Goal: Task Accomplishment & Management: Manage account settings

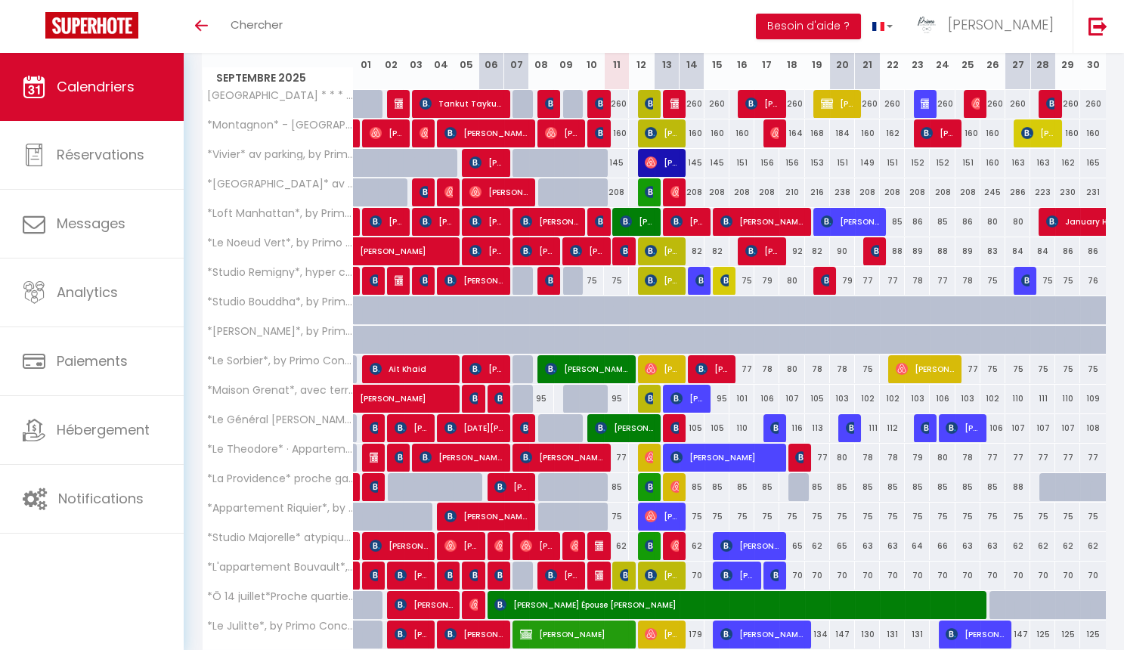
scroll to position [267, 0]
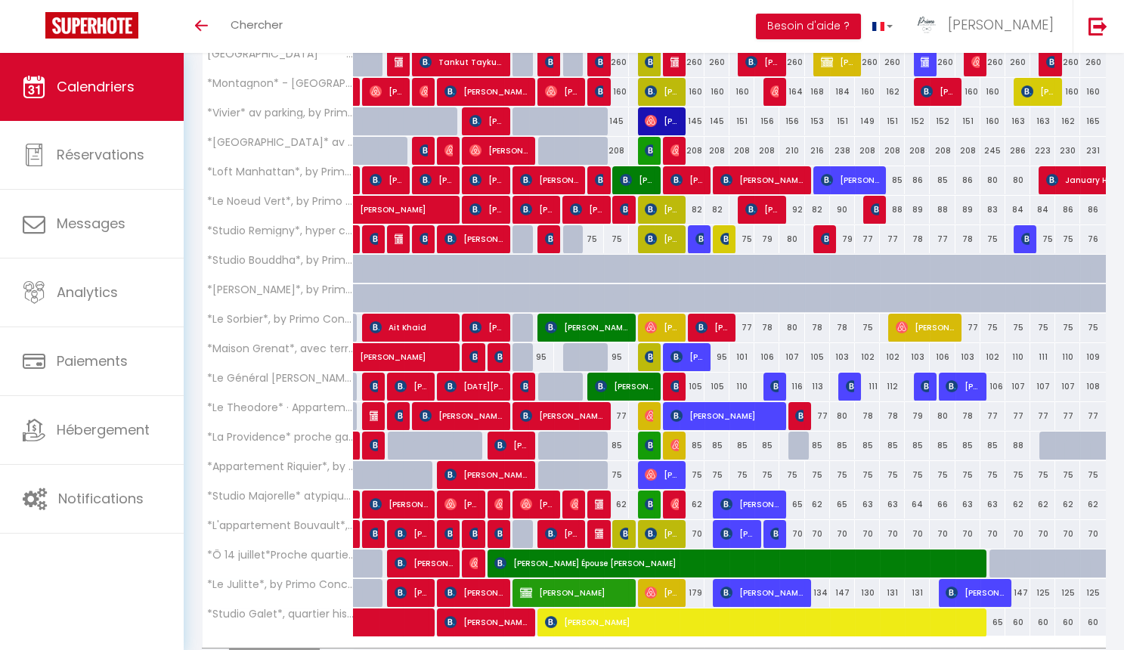
click at [595, 503] on img at bounding box center [601, 504] width 12 height 12
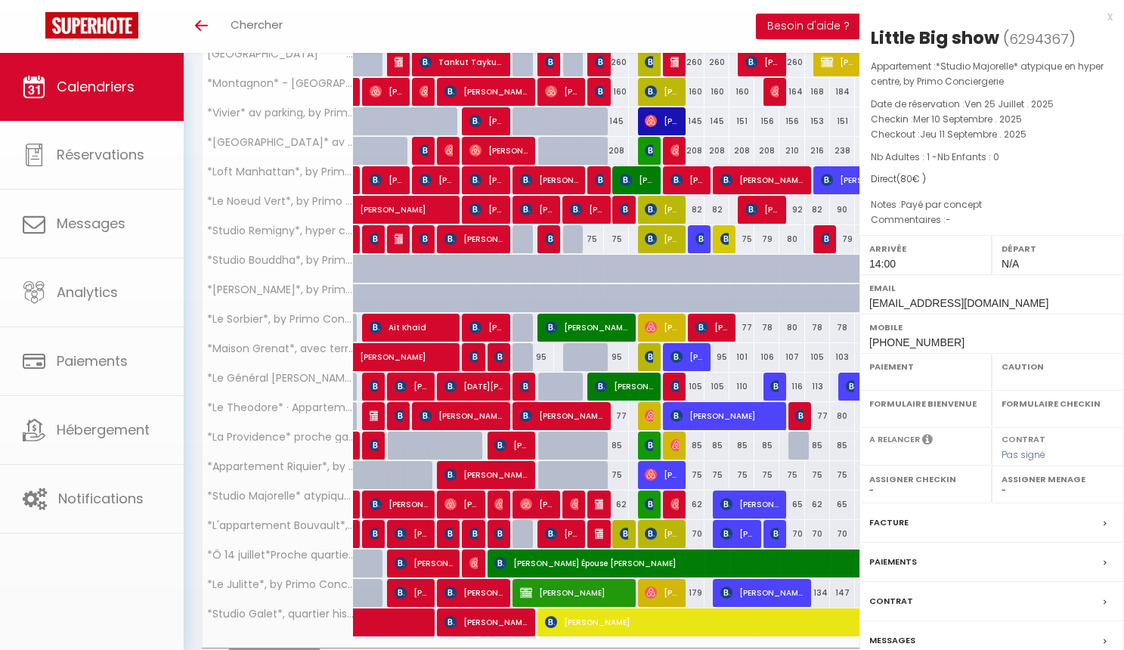
select select "OK"
select select "0"
select select "1"
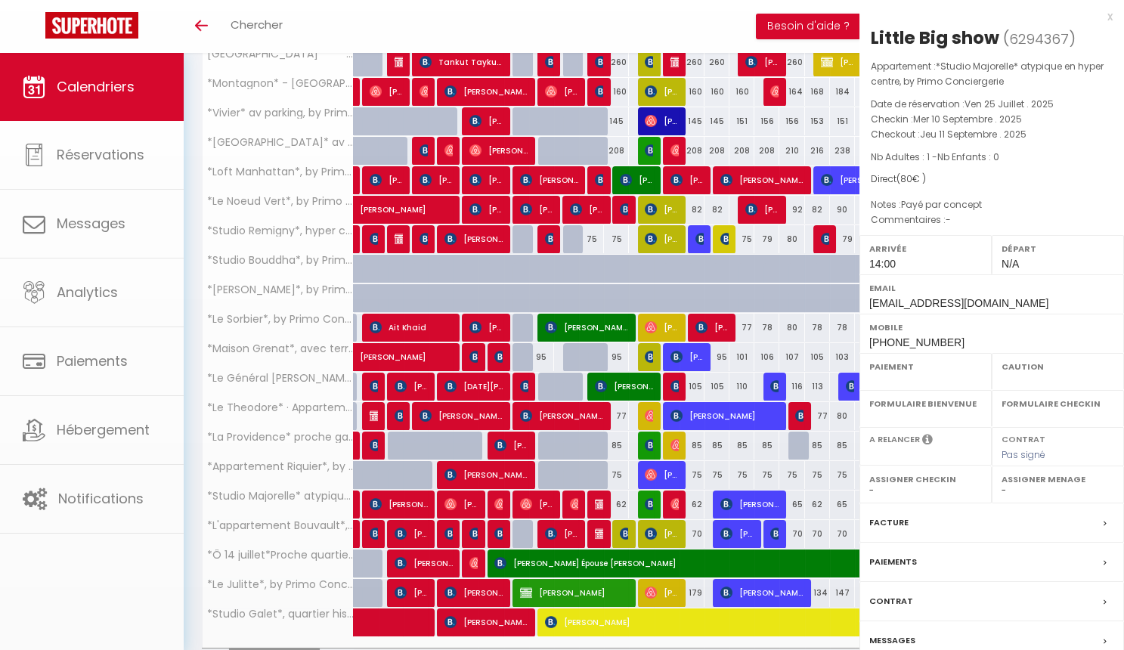
select select
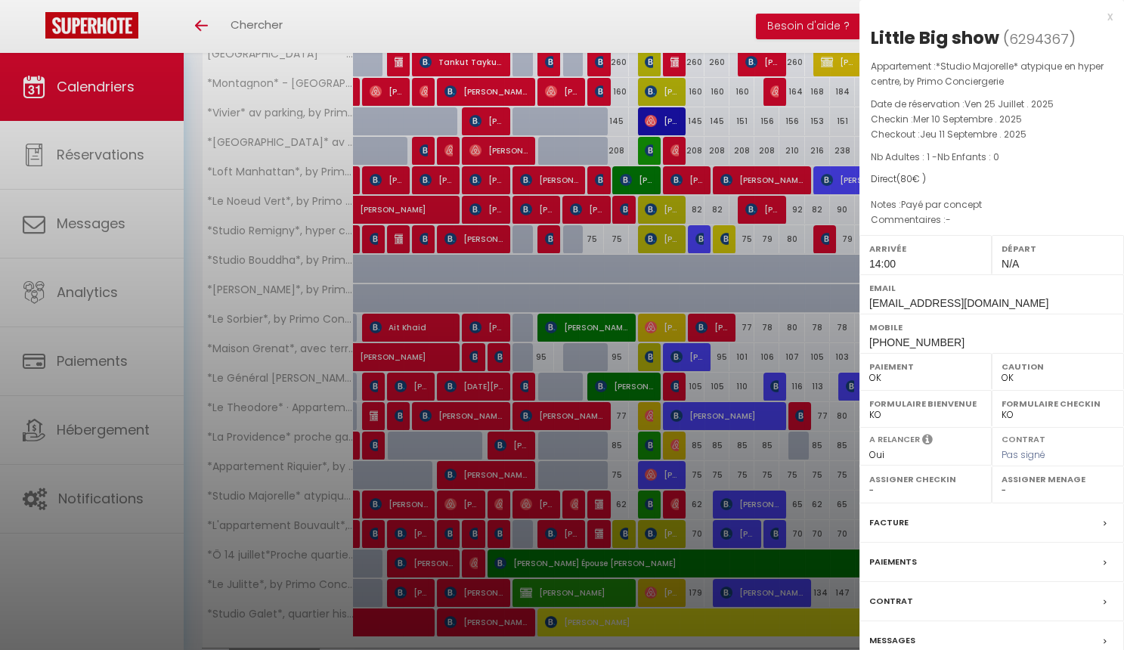
select select "50844"
click at [650, 490] on div at bounding box center [562, 325] width 1124 height 650
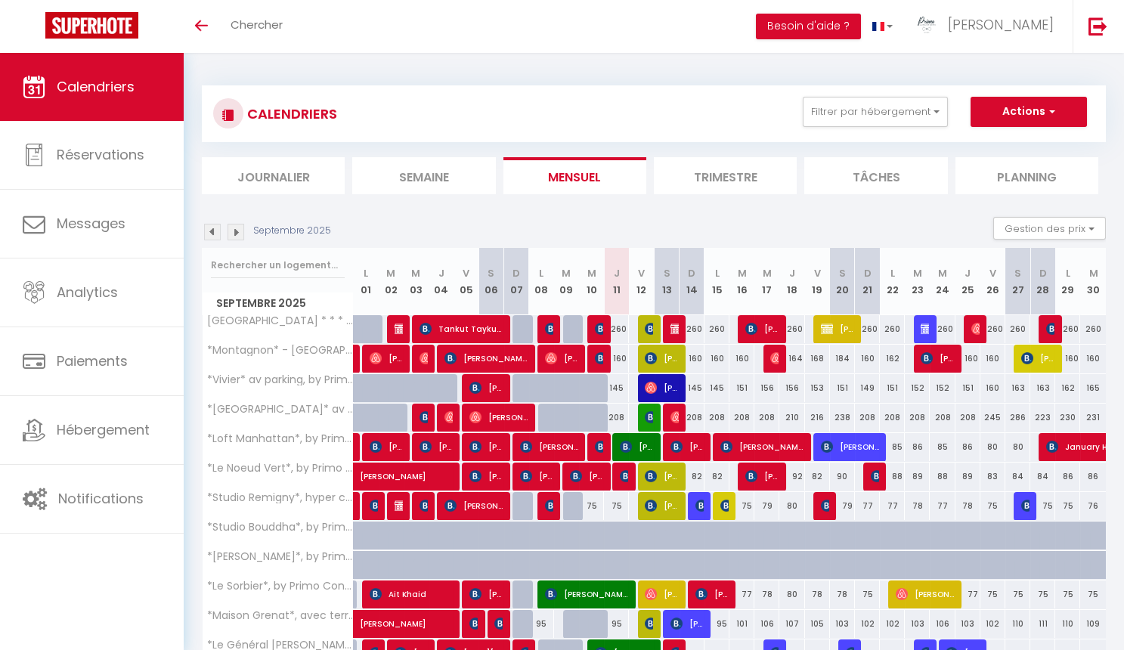
scroll to position [0, 0]
